Goal: Information Seeking & Learning: Learn about a topic

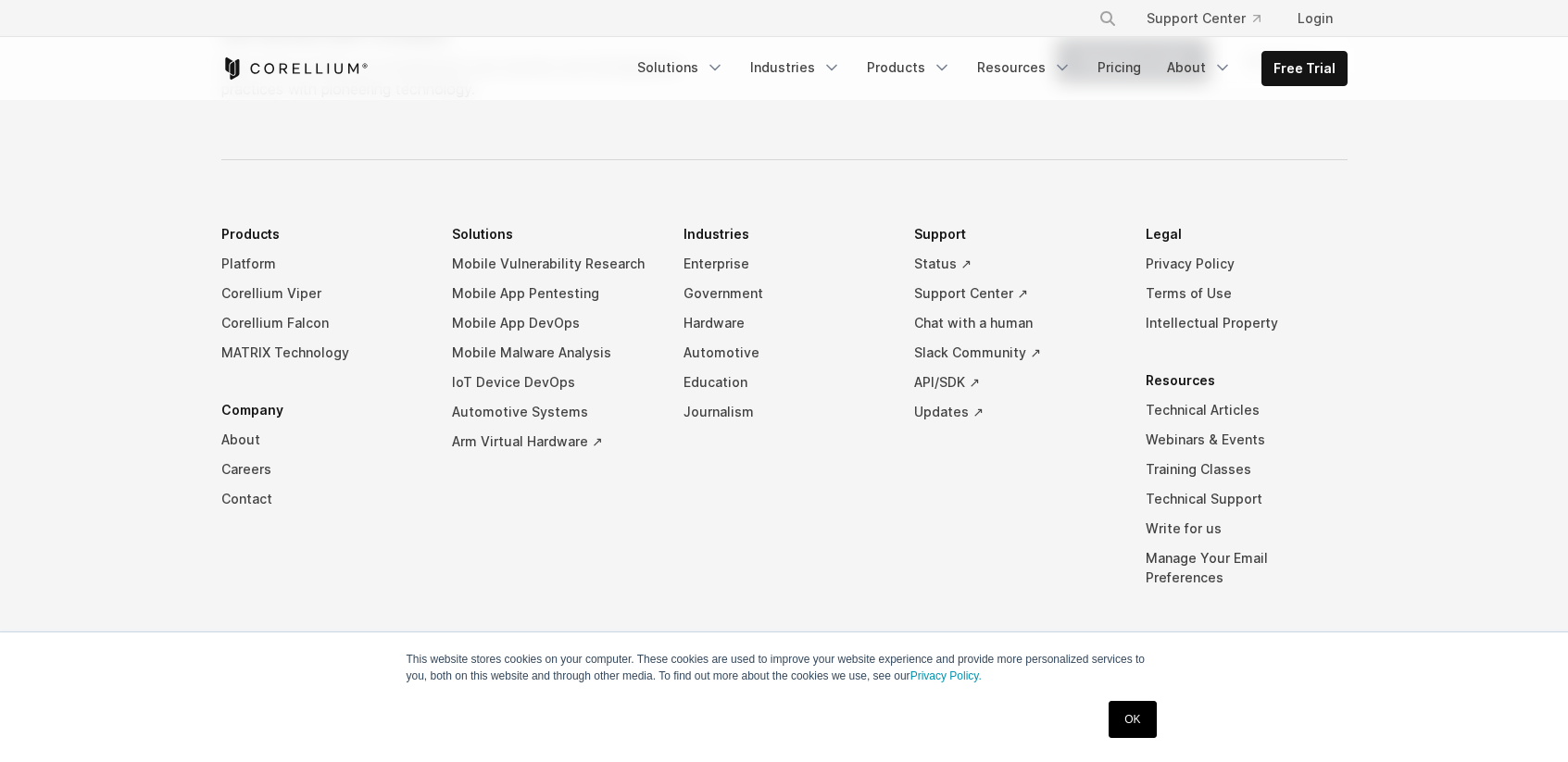
scroll to position [4002, 0]
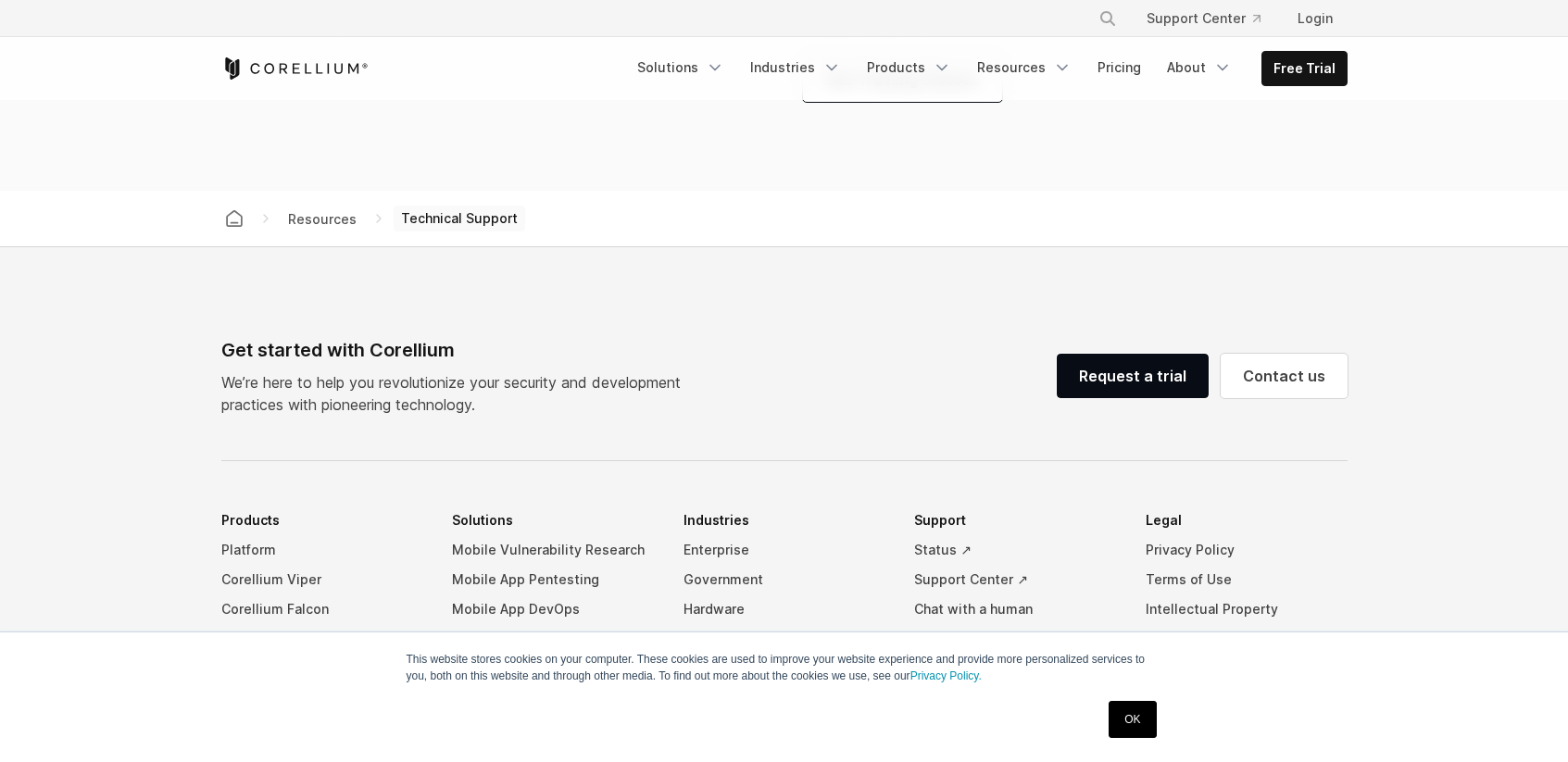
scroll to position [1788, 0]
